Goal: Find specific page/section: Find specific page/section

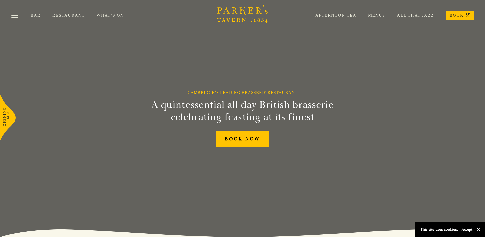
click at [378, 16] on link "Menus" at bounding box center [370, 15] width 29 height 5
click at [101, 16] on link "What’s On" at bounding box center [116, 15] width 39 height 5
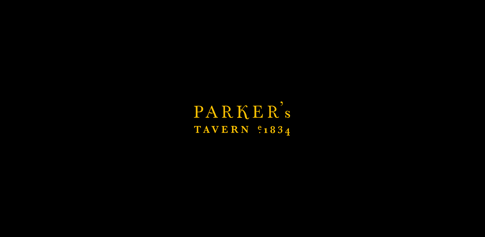
click at [101, 16] on div "Brasserie Restaurant Cambridge | Parker's Tavern Cambridge Parker's Tavern is a…" at bounding box center [242, 118] width 485 height 237
